Goal: Navigation & Orientation: Find specific page/section

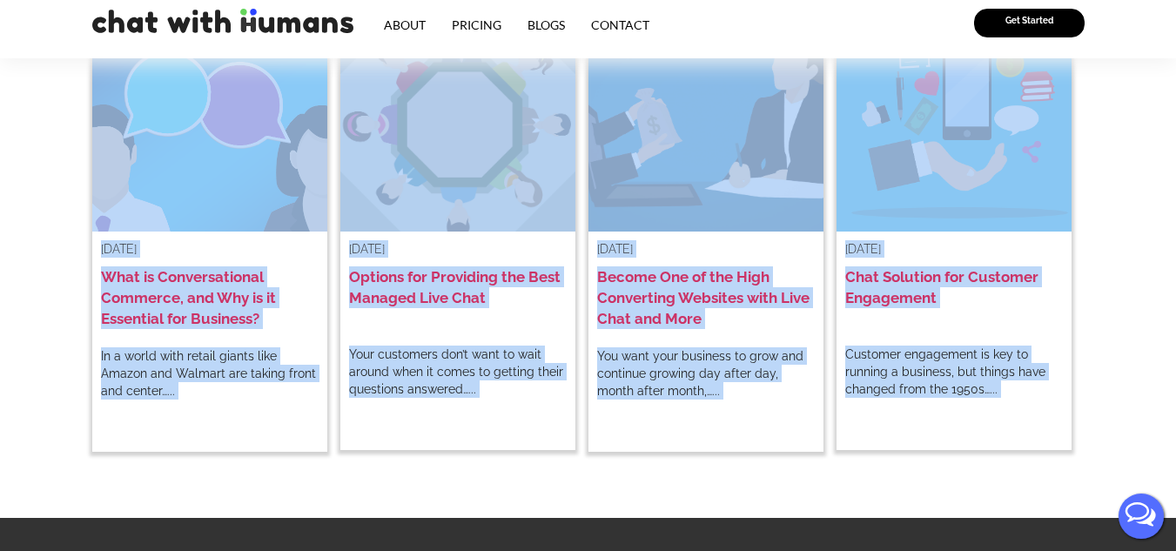
scroll to position [3566, 0]
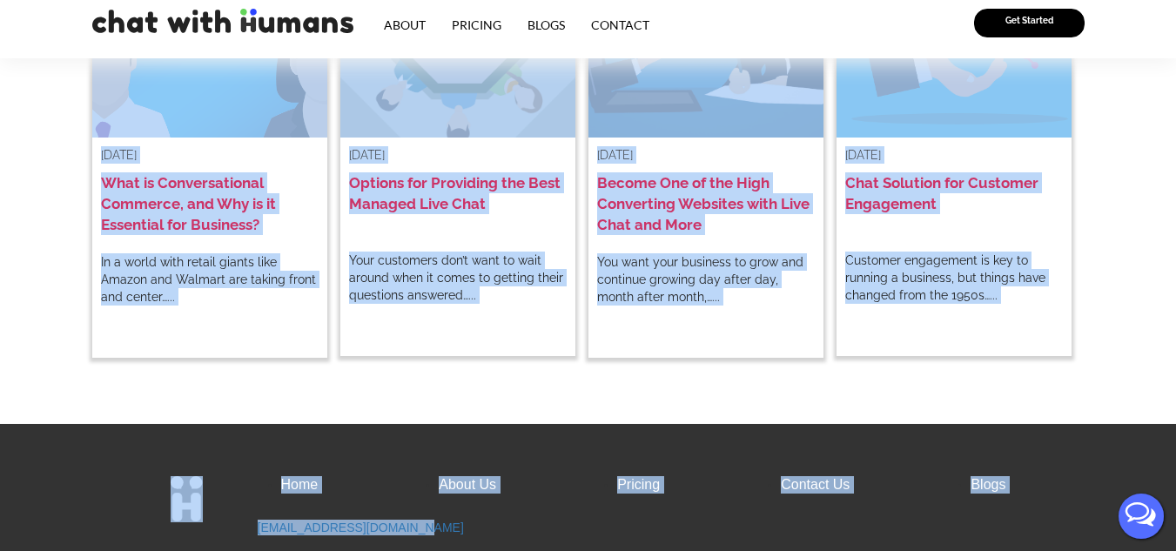
drag, startPoint x: 282, startPoint y: 223, endPoint x: 1017, endPoint y: 468, distance: 775.2
copy body "Convert Prospects to Buyers with Managed Live Chat Chat agents create strong re…"
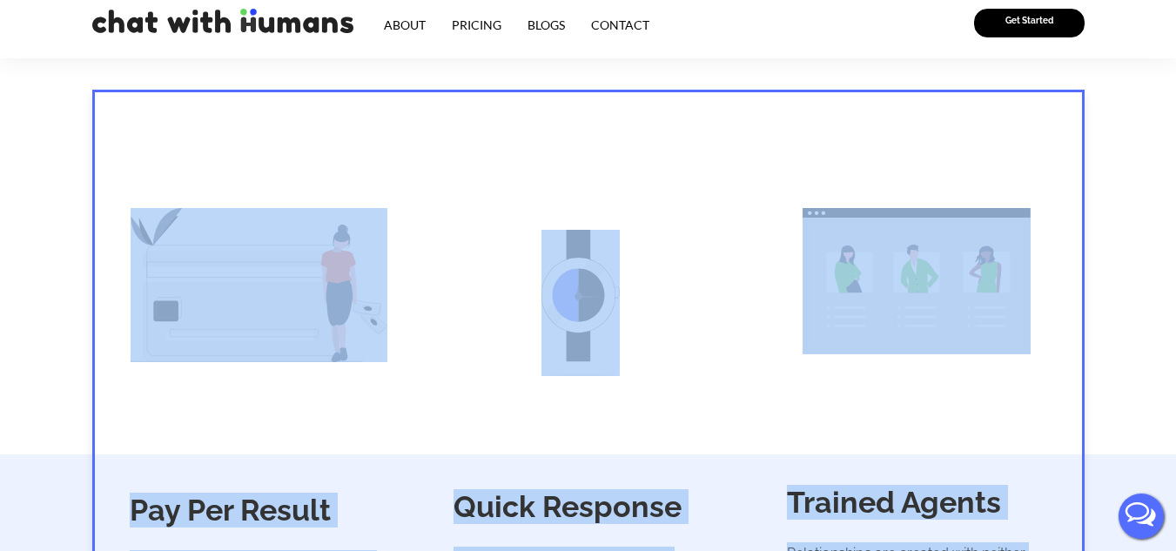
scroll to position [0, 0]
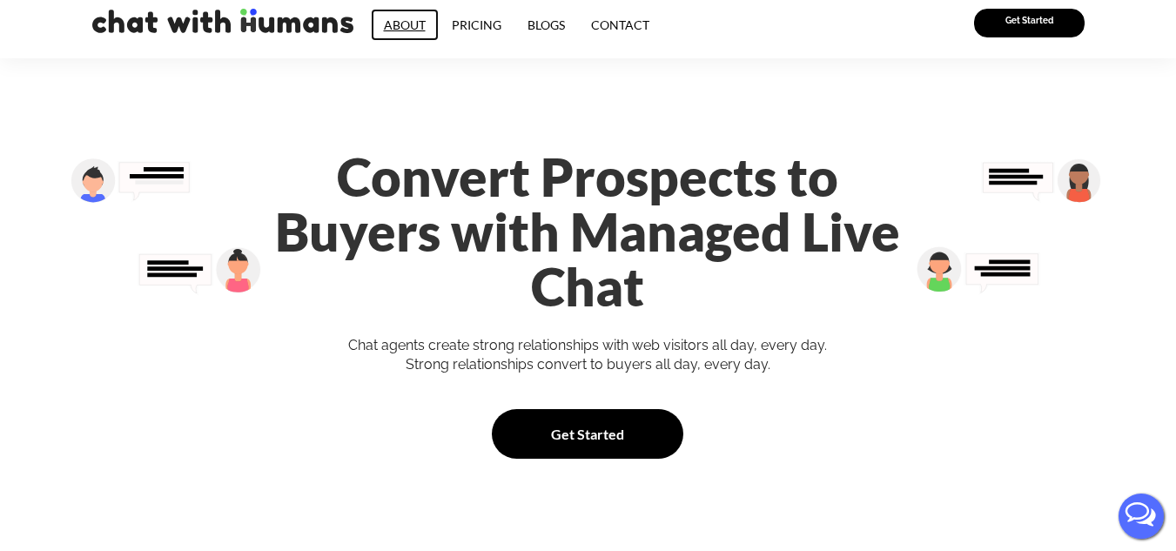
click at [394, 24] on link "About" at bounding box center [405, 25] width 68 height 32
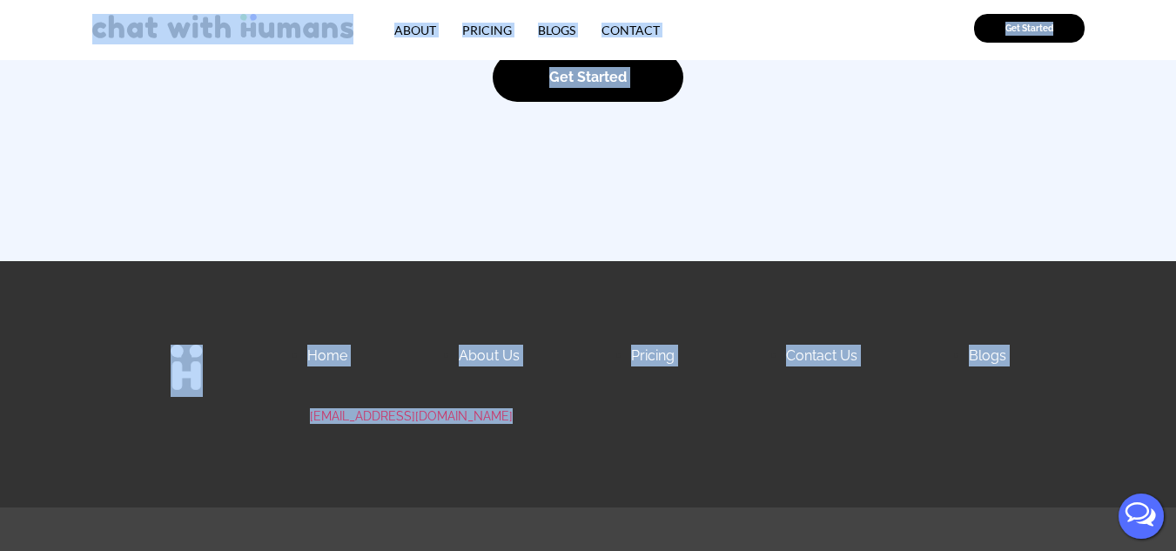
scroll to position [2707, 0]
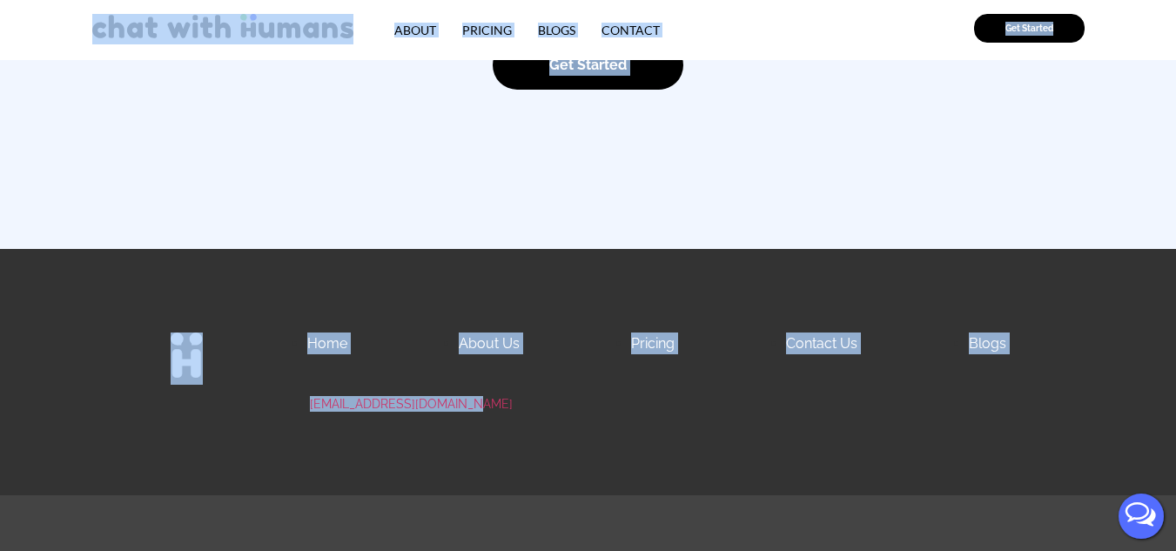
drag, startPoint x: 79, startPoint y: 14, endPoint x: 935, endPoint y: 405, distance: 940.5
copy body "About Pricing Blogs Contact Get Started Our Company You know the frustration of…"
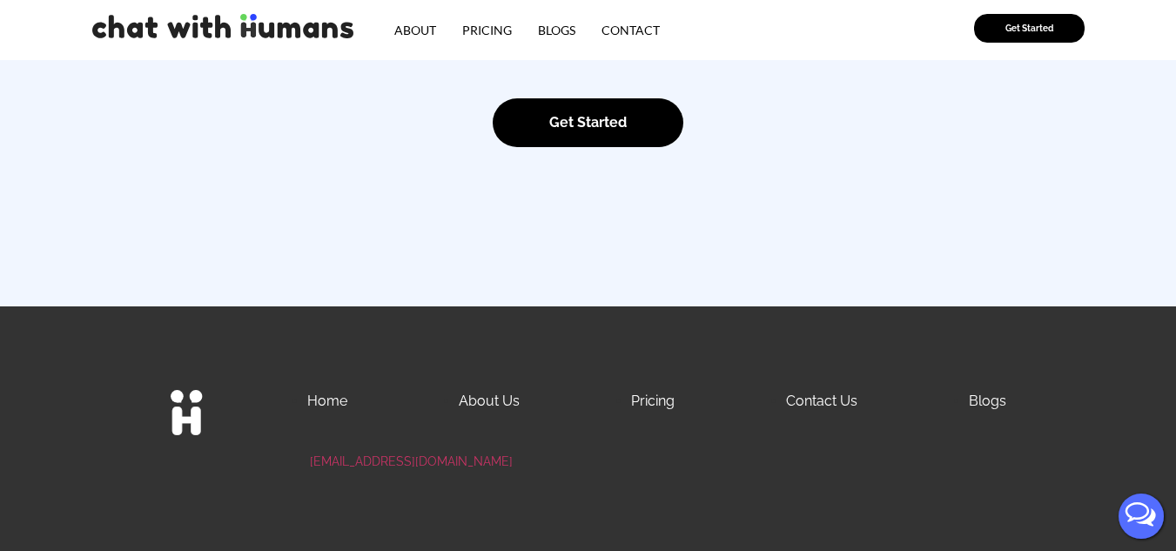
scroll to position [2620, 0]
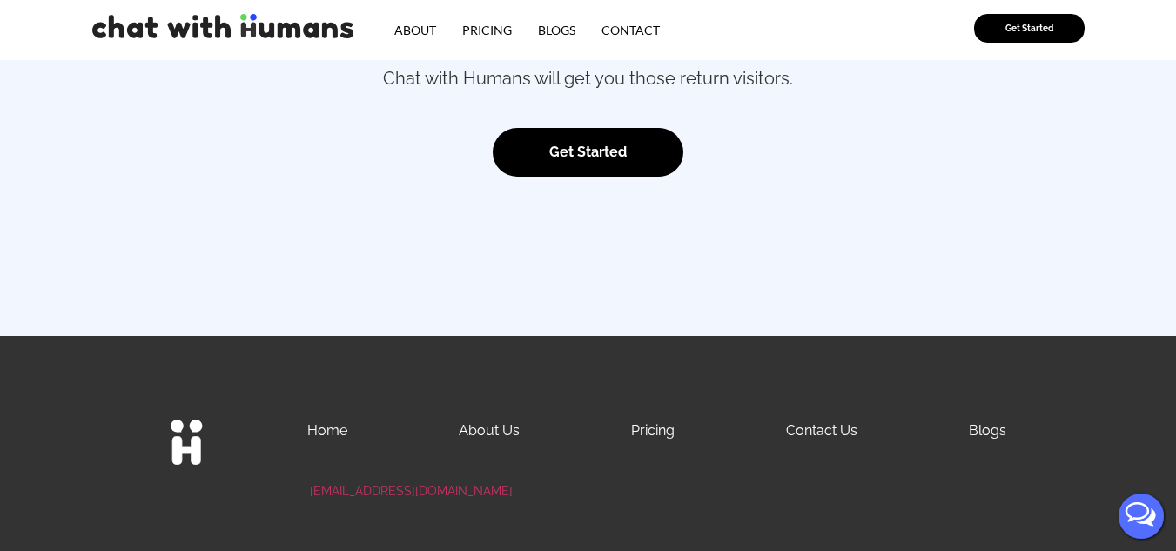
click at [481, 28] on link "Pricing" at bounding box center [487, 30] width 76 height 32
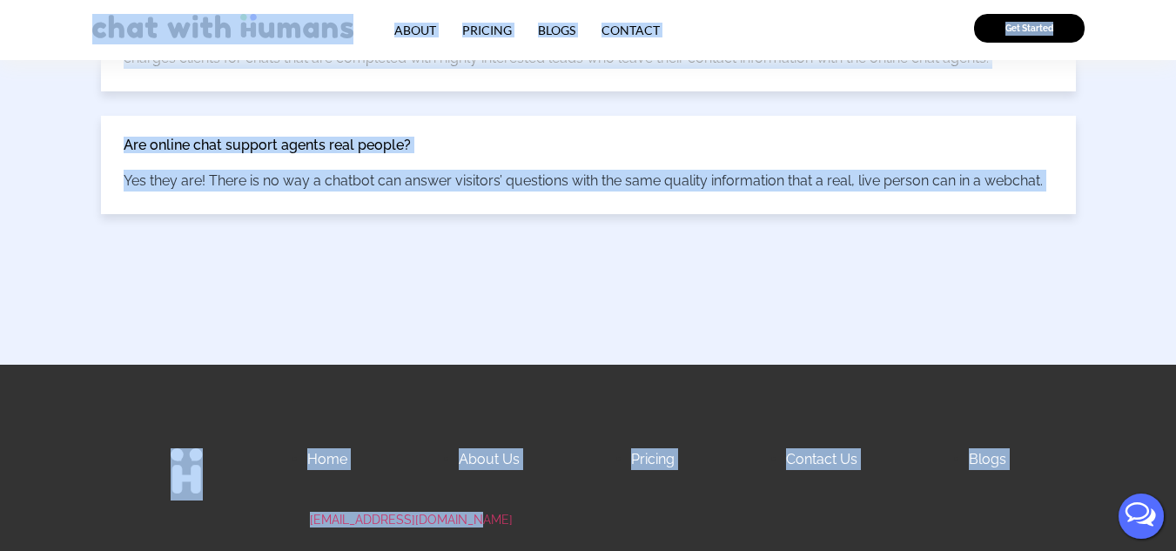
scroll to position [4156, 0]
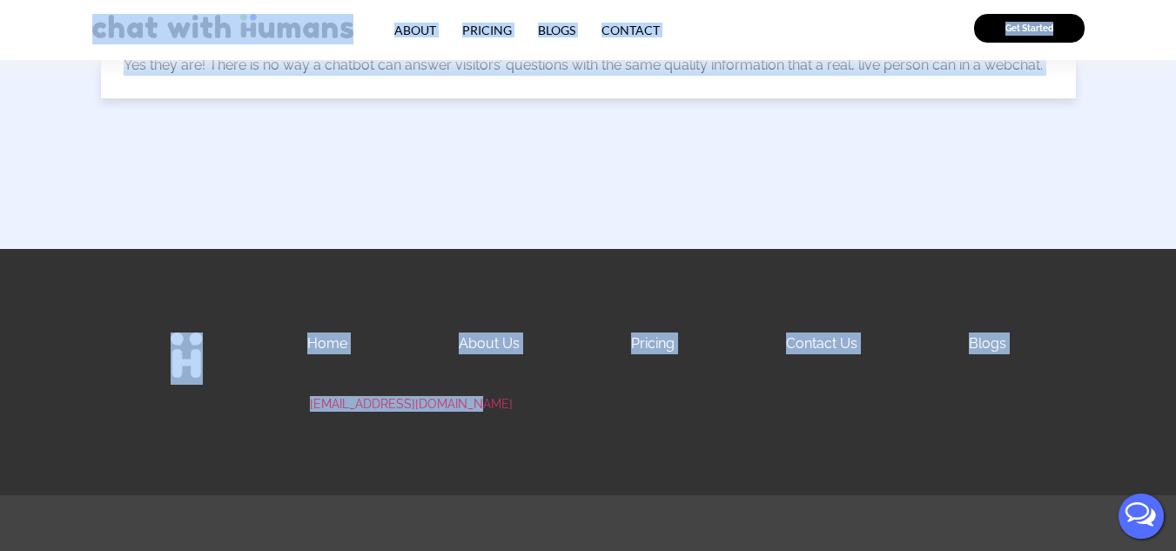
drag, startPoint x: 71, startPoint y: 21, endPoint x: 703, endPoint y: 411, distance: 742.4
copy body "About Pricing Blogs Contact Get Started Pay Per Lead We’re the 24/7 sales agent…"
click at [557, 32] on link "Blogs" at bounding box center [557, 30] width 64 height 32
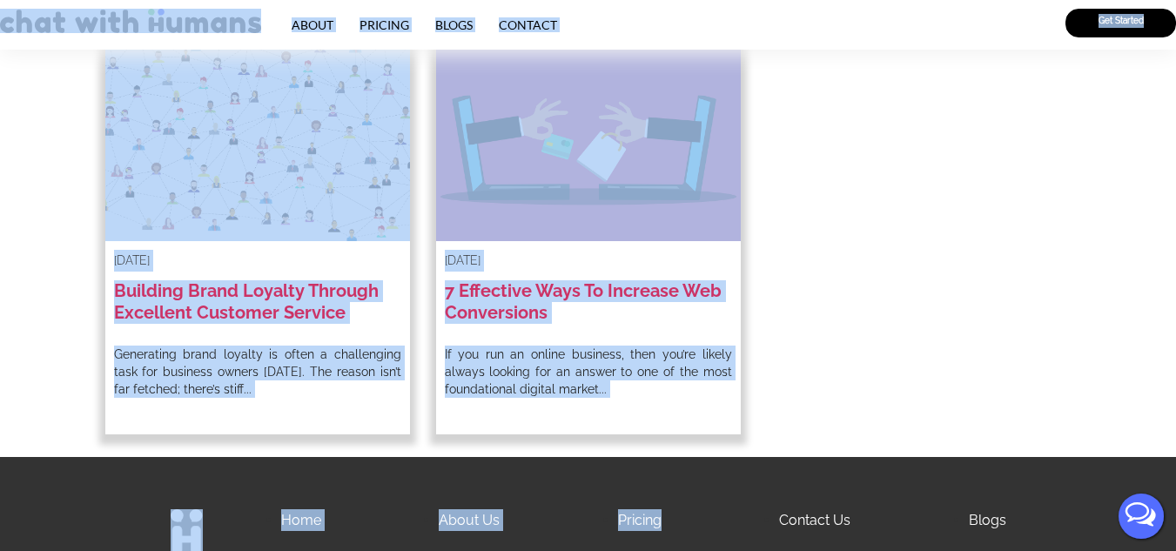
scroll to position [4513, 0]
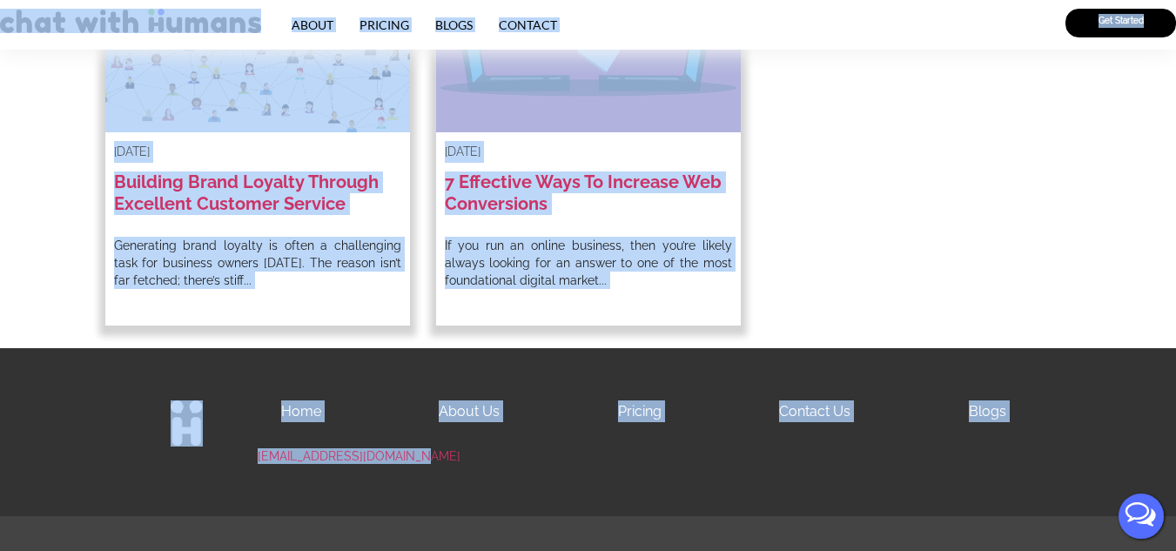
drag, startPoint x: 0, startPoint y: 4, endPoint x: 641, endPoint y: 473, distance: 793.9
copy body "About Pricing Blogs Contact Get Started We’re here to help, offering more than …"
click at [523, 24] on link "Contact" at bounding box center [528, 25] width 84 height 32
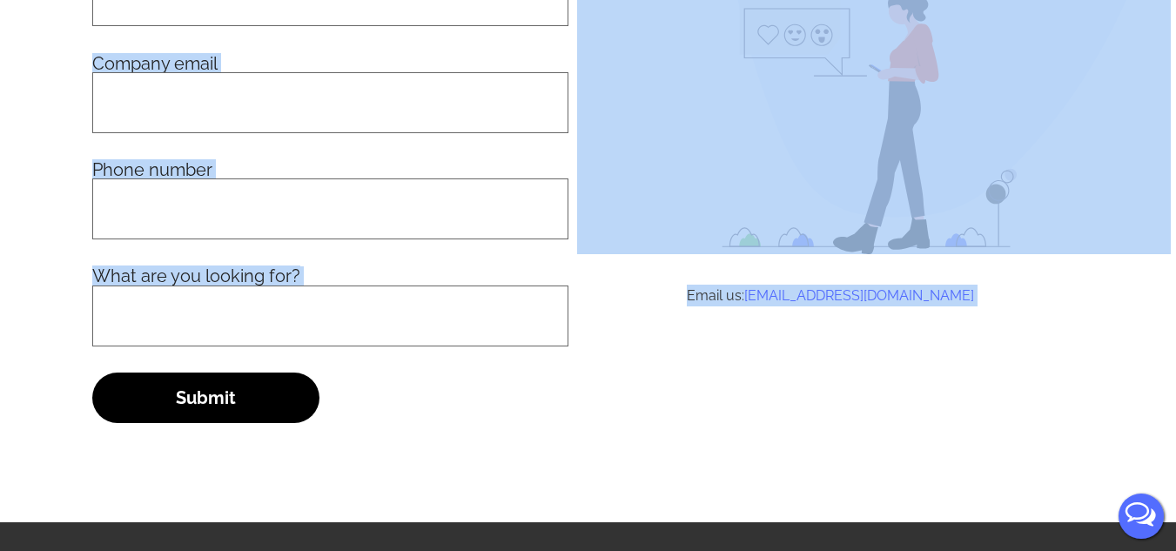
scroll to position [515, 0]
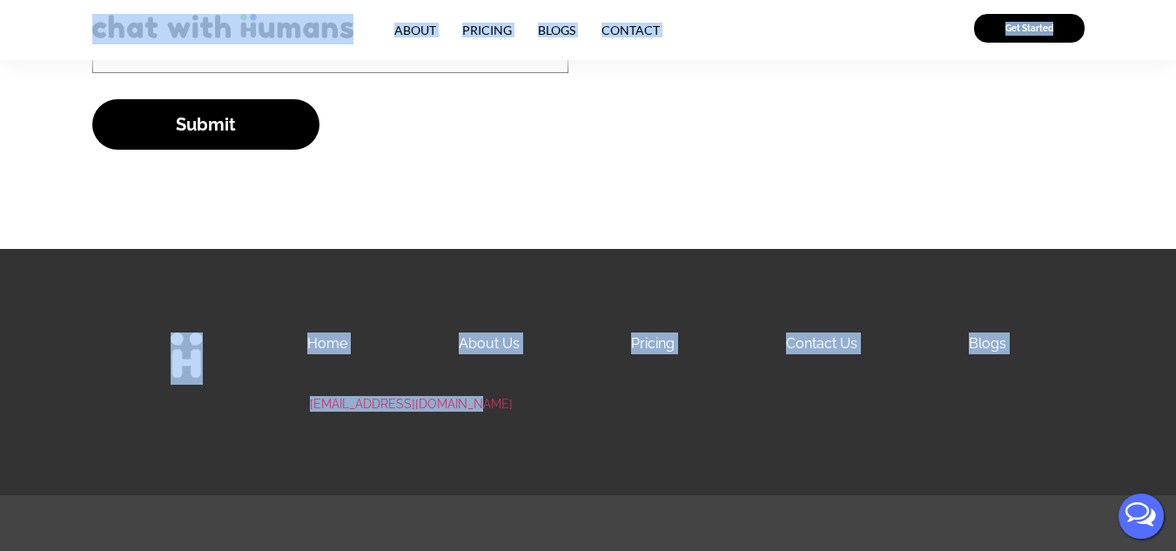
drag, startPoint x: 37, startPoint y: 11, endPoint x: 525, endPoint y: 416, distance: 633.5
click at [524, 414] on body "About Pricing Blogs Contact Get Started Let’s Talk We love chatting! Drop us a …" at bounding box center [588, 18] width 1176 height 1066
copy body "About Pricing Blogs Contact Get Started Let’s Talk We love chatting! Drop us a …"
click at [56, 193] on body "About Pricing Blogs Contact Get Started Let’s Talk We love chatting! Drop us a …" at bounding box center [588, 18] width 1176 height 1066
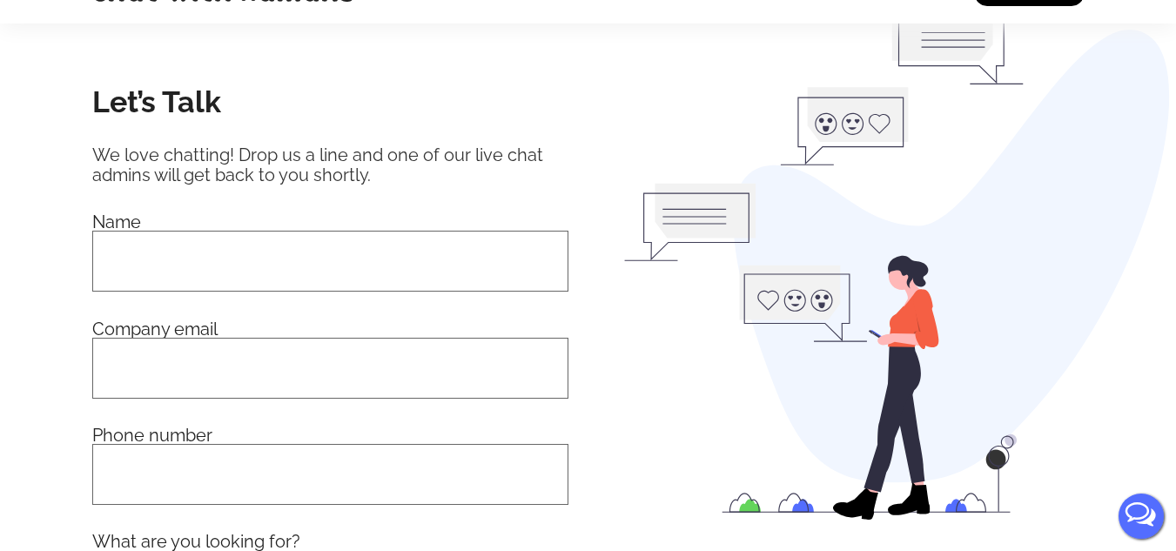
scroll to position [0, 0]
